Goal: Task Accomplishment & Management: Complete application form

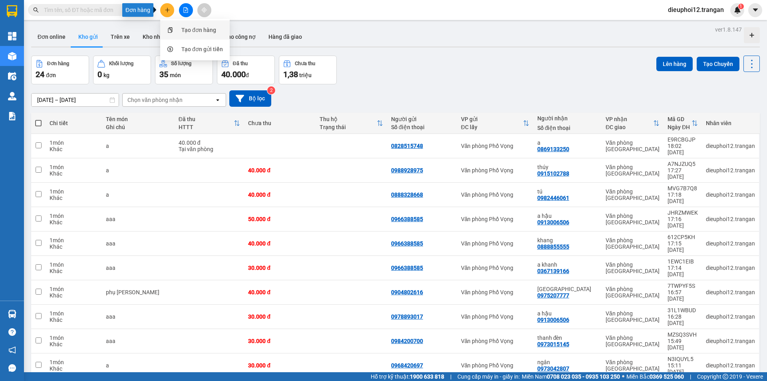
click at [178, 28] on div "Tạo đơn hàng" at bounding box center [195, 29] width 60 height 15
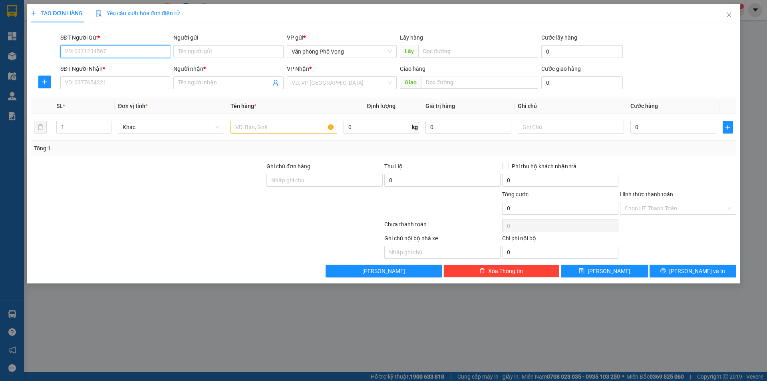
click at [125, 48] on input "SĐT Người Gửi *" at bounding box center [115, 51] width 110 height 13
type input "0855579569"
click at [135, 77] on input "SĐT Người Nhận *" at bounding box center [115, 82] width 110 height 13
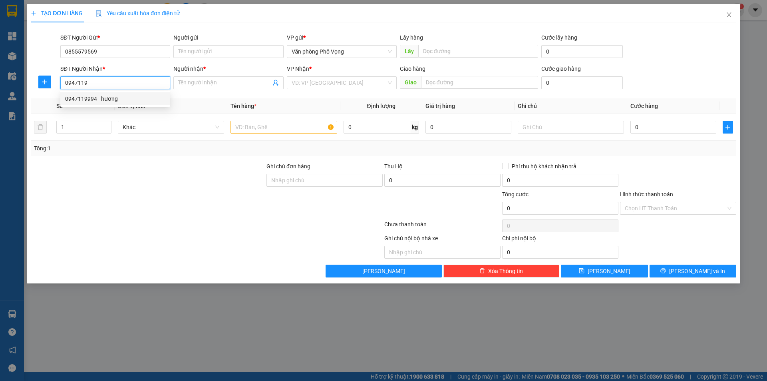
click at [98, 99] on div "0947119994 - hương" at bounding box center [115, 98] width 100 height 9
type input "0947119994"
type input "hương"
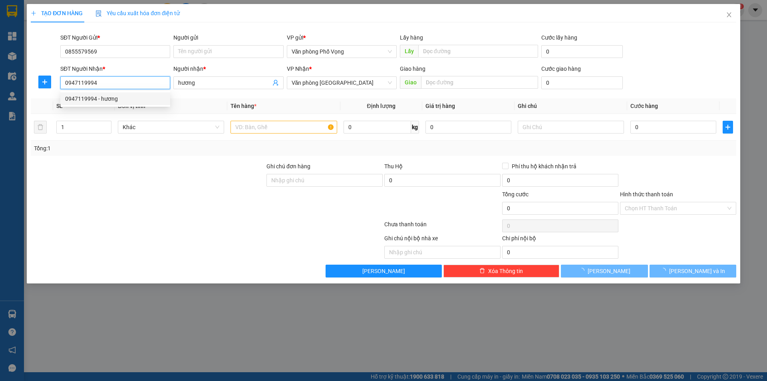
type input "100.000"
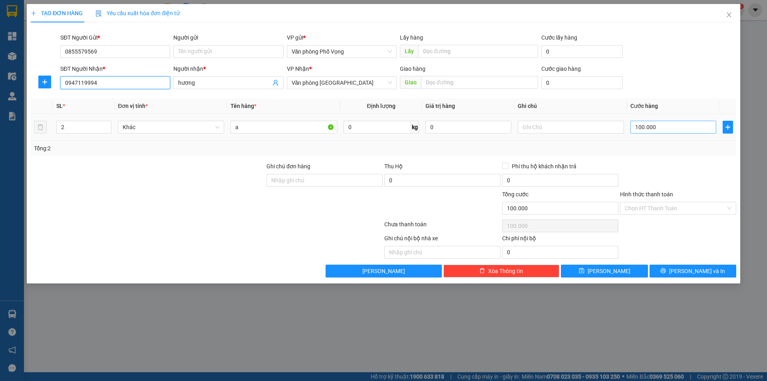
type input "0947119994"
click at [667, 123] on input "100.000" at bounding box center [673, 127] width 86 height 13
type input "5"
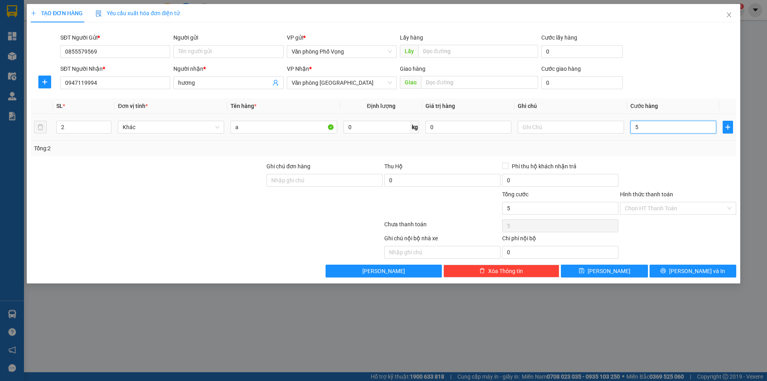
type input "50"
type input "500"
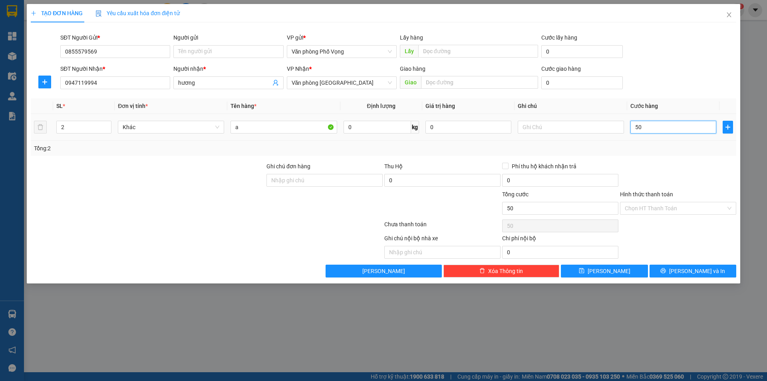
type input "500"
type input "5.000"
type input "50.000"
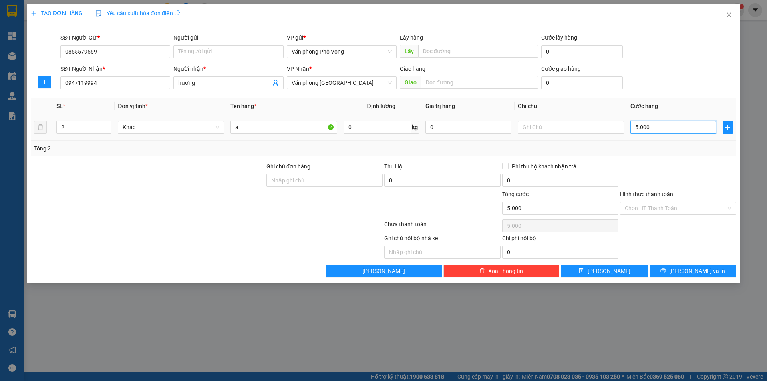
type input "50.000"
drag, startPoint x: 657, startPoint y: 123, endPoint x: 72, endPoint y: 127, distance: 585.0
click at [72, 127] on input "2" at bounding box center [84, 127] width 54 height 12
type input "1"
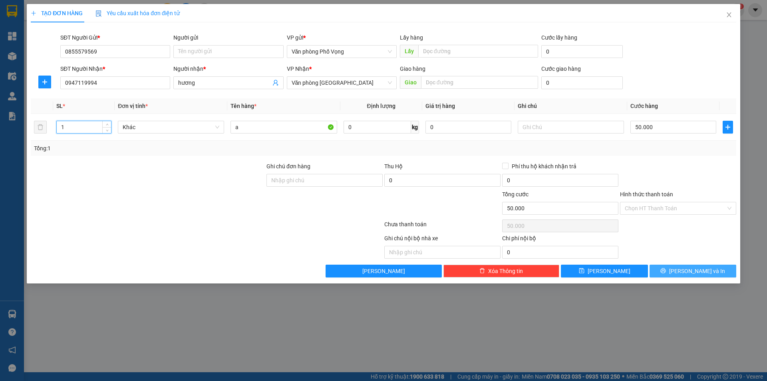
click at [685, 266] on button "[PERSON_NAME] và In" at bounding box center [692, 270] width 87 height 13
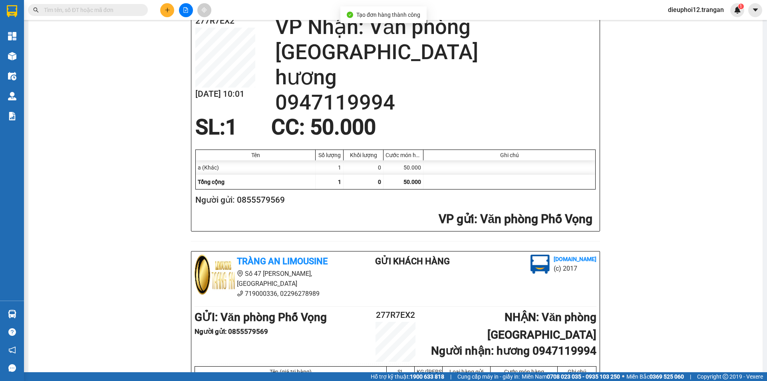
scroll to position [233, 0]
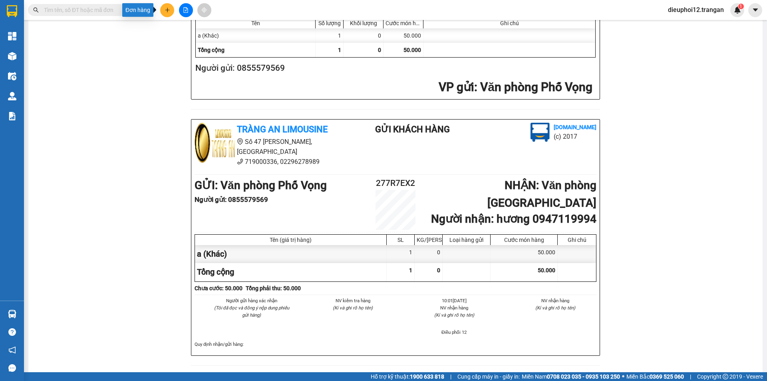
click at [168, 5] on button at bounding box center [167, 10] width 14 height 14
click at [182, 28] on div "Tạo đơn hàng" at bounding box center [198, 30] width 35 height 9
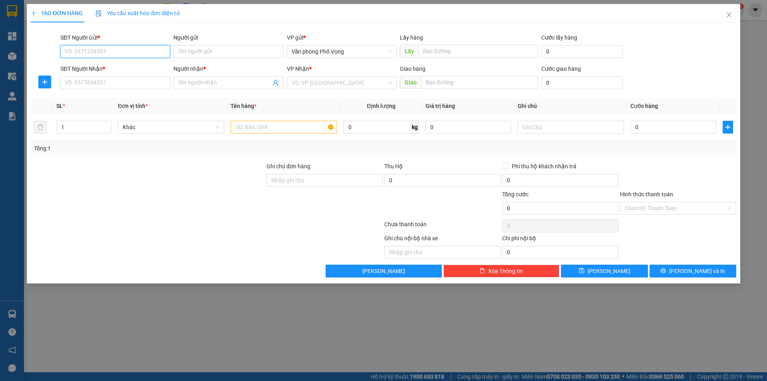
click at [104, 51] on input "SĐT Người Gửi *" at bounding box center [115, 51] width 110 height 13
click at [105, 53] on input "03569453" at bounding box center [115, 51] width 110 height 13
type input "0356945327"
click at [102, 86] on input "SĐT Người Nhận *" at bounding box center [115, 82] width 110 height 13
type input "9"
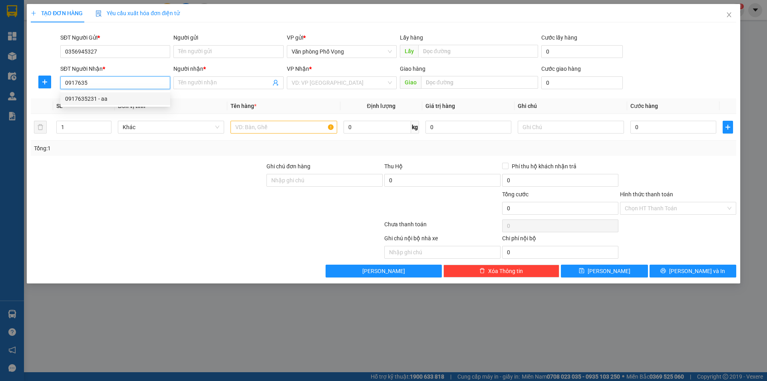
click at [100, 99] on div "0917635231 - aa" at bounding box center [115, 98] width 100 height 9
type input "0917635231"
type input "aa"
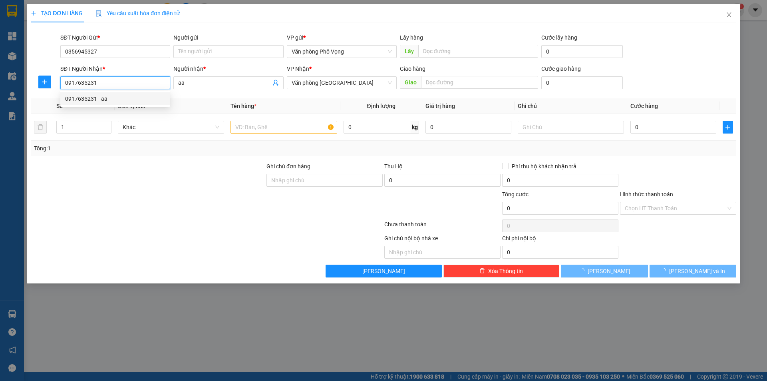
type input "30.000"
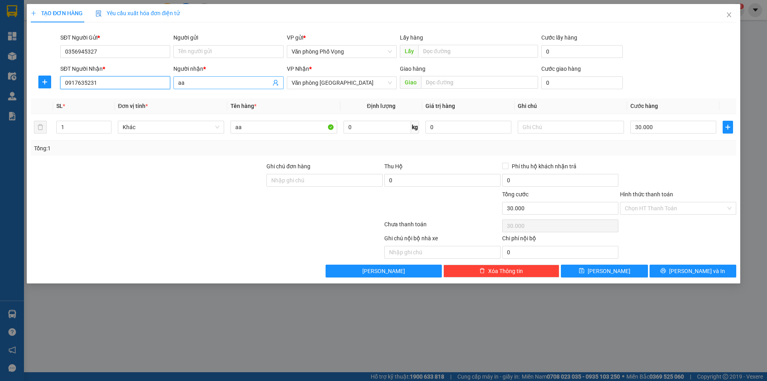
type input "0917635231"
click at [212, 86] on input "aa" at bounding box center [224, 82] width 92 height 9
click at [667, 127] on input "30.000" at bounding box center [673, 127] width 86 height 13
click at [678, 77] on div "SĐT Người Nhận * 0917635231 Người nhận * aa VP Nhận * Văn phòng Ninh Bình Giao …" at bounding box center [398, 78] width 679 height 28
click at [666, 270] on icon "printer" at bounding box center [663, 271] width 6 height 6
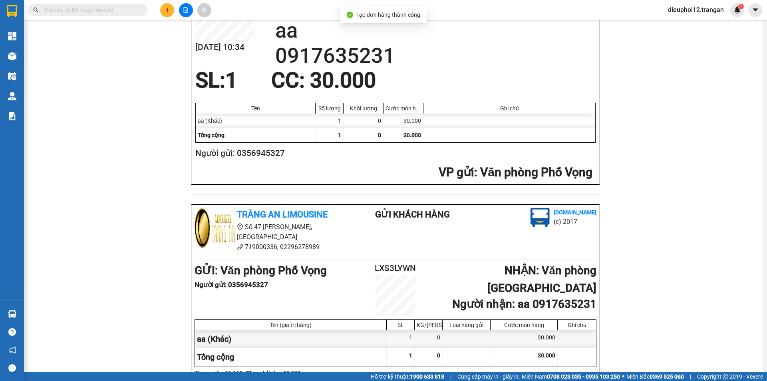
scroll to position [233, 0]
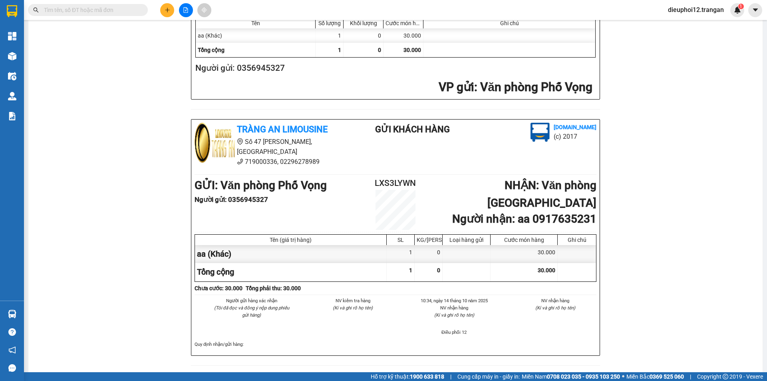
click at [171, 9] on button at bounding box center [167, 10] width 14 height 14
click at [184, 33] on div "Tạo đơn hàng" at bounding box center [198, 30] width 35 height 9
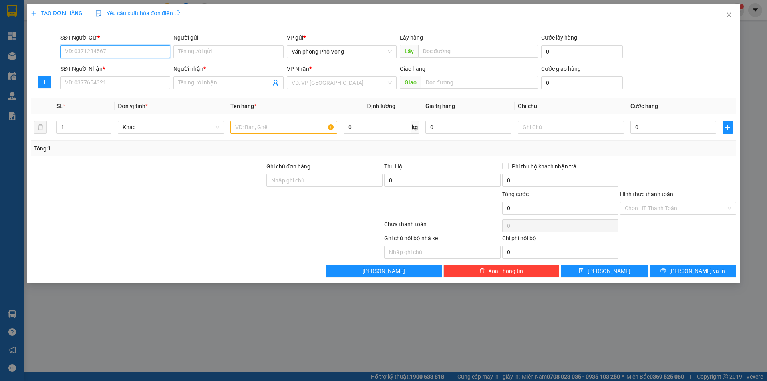
click at [100, 48] on input "SĐT Người Gửi *" at bounding box center [115, 51] width 110 height 13
type input "0904574111"
click at [99, 72] on div "0904574111" at bounding box center [115, 67] width 110 height 13
type input "0982446061"
type input "tú"
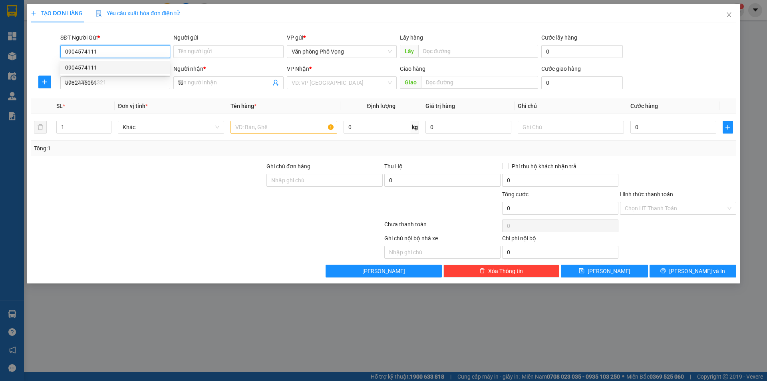
type input "50.000"
type input "0904574111"
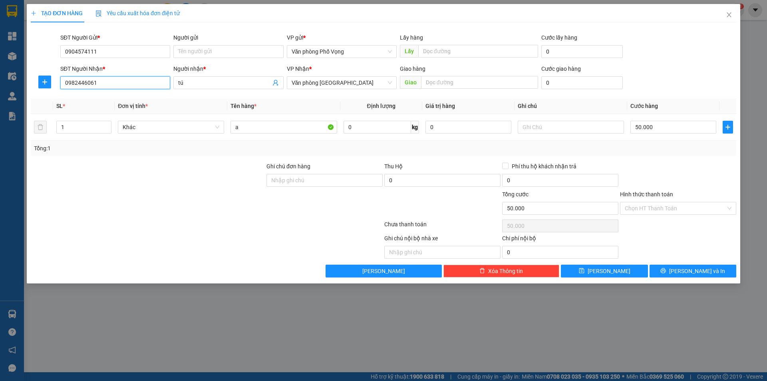
click at [99, 79] on input "0982446061" at bounding box center [115, 82] width 110 height 13
click at [94, 100] on div "0982446061 - tú" at bounding box center [115, 98] width 100 height 9
type input "0982446061"
type input "40.000"
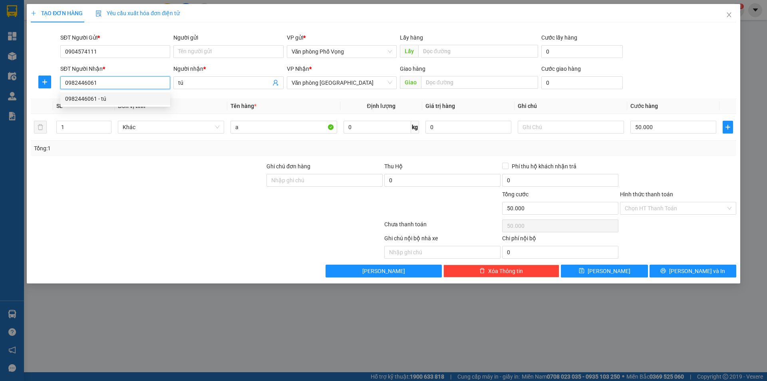
type input "40.000"
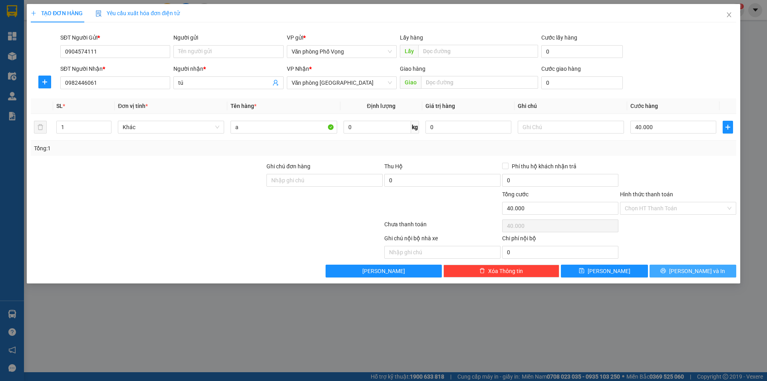
click at [694, 274] on span "[PERSON_NAME] và In" at bounding box center [697, 270] width 56 height 9
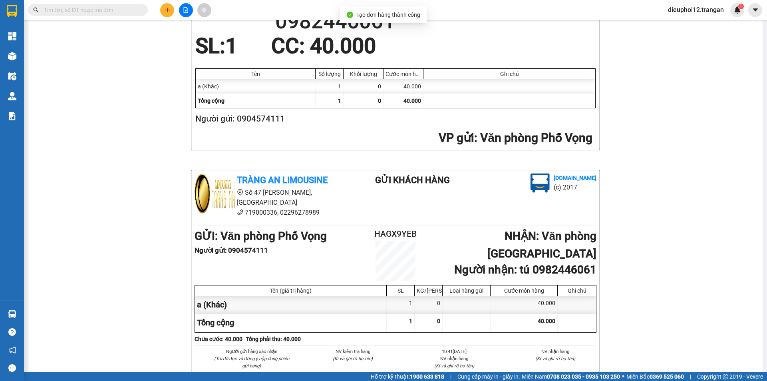
scroll to position [233, 0]
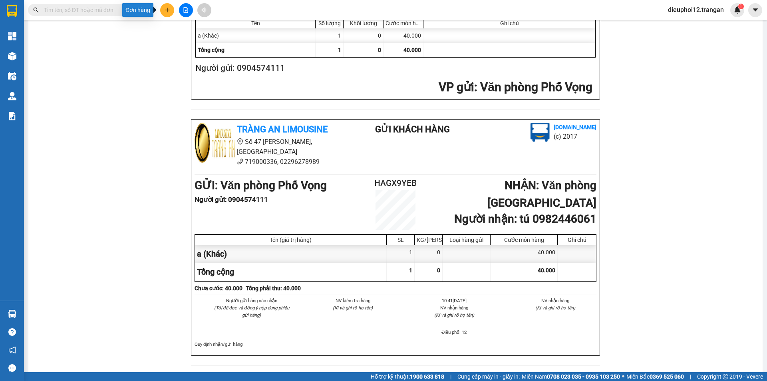
click at [168, 11] on icon "plus" at bounding box center [168, 10] width 6 height 6
click at [184, 28] on div "Tràng An Limousine [DOMAIN_NAME] HAGX9YEB [DATE] 10:41 VP Nhận: Văn phòng [GEOG…" at bounding box center [395, 105] width 715 height 539
click at [174, 10] on div at bounding box center [186, 10] width 60 height 14
click at [165, 14] on button at bounding box center [167, 10] width 14 height 14
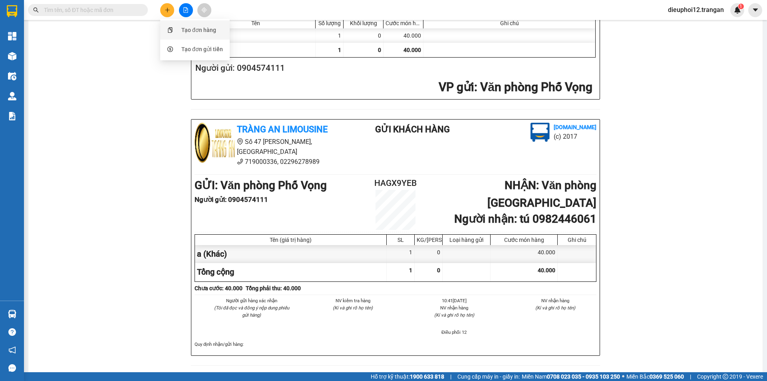
click at [189, 30] on div "Tạo đơn hàng" at bounding box center [198, 30] width 35 height 9
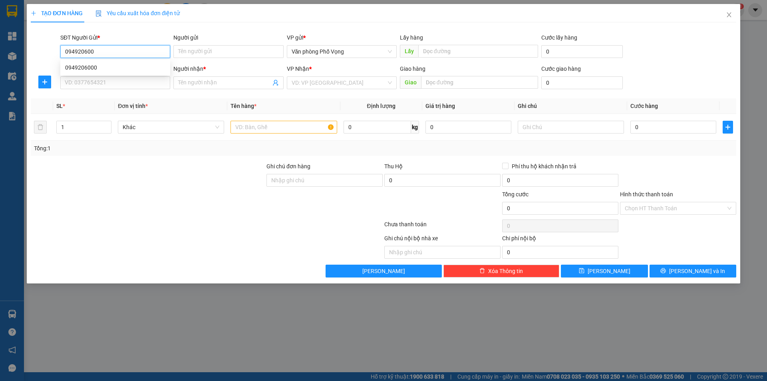
type input "0949206000"
click at [91, 66] on div "0949206000" at bounding box center [115, 67] width 100 height 9
type input "0975207777"
type input "[GEOGRAPHIC_DATA]"
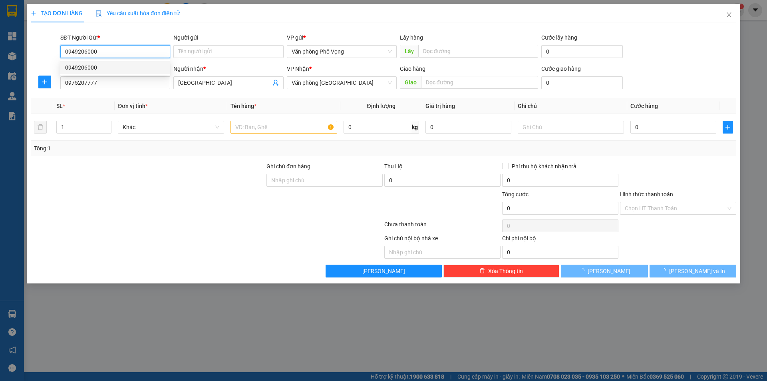
type input "40.000"
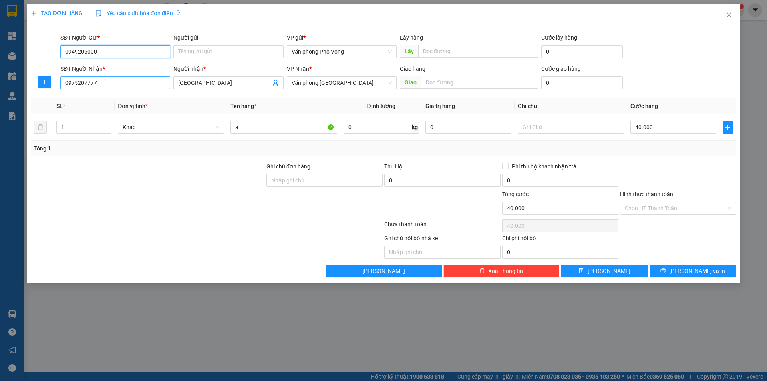
type input "0949206000"
click at [119, 88] on input "0975207777" at bounding box center [115, 82] width 110 height 13
click at [85, 99] on div "0975207777 - thành đồng" at bounding box center [115, 98] width 100 height 9
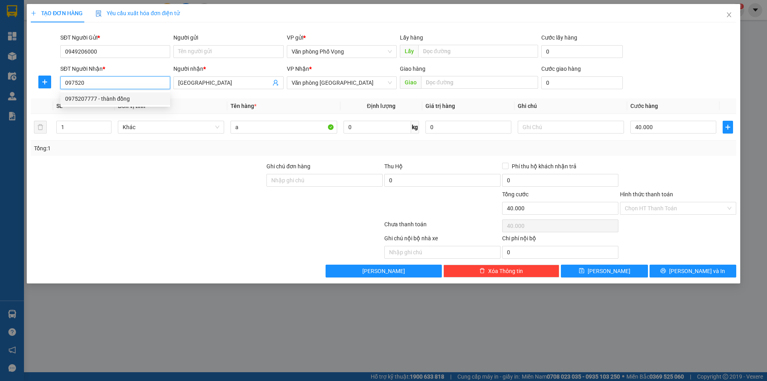
type input "0975207777"
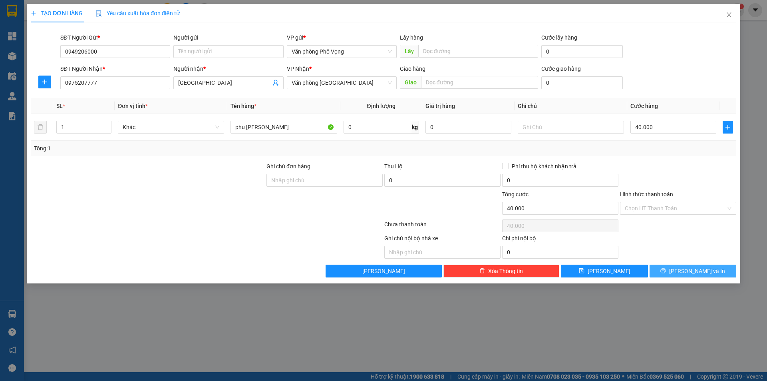
click at [691, 267] on span "[PERSON_NAME] và In" at bounding box center [697, 270] width 56 height 9
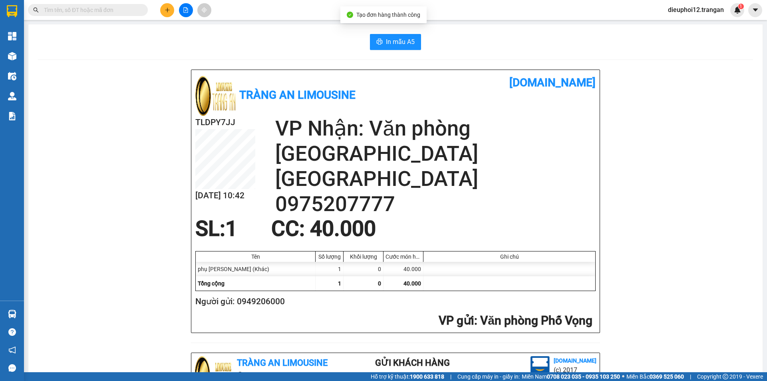
scroll to position [233, 0]
